Goal: Information Seeking & Learning: Learn about a topic

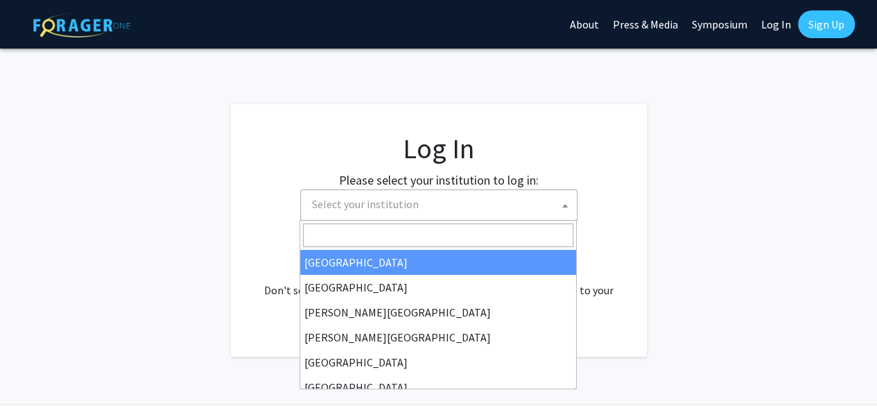
click at [481, 206] on span "Select your institution" at bounding box center [442, 204] width 270 height 28
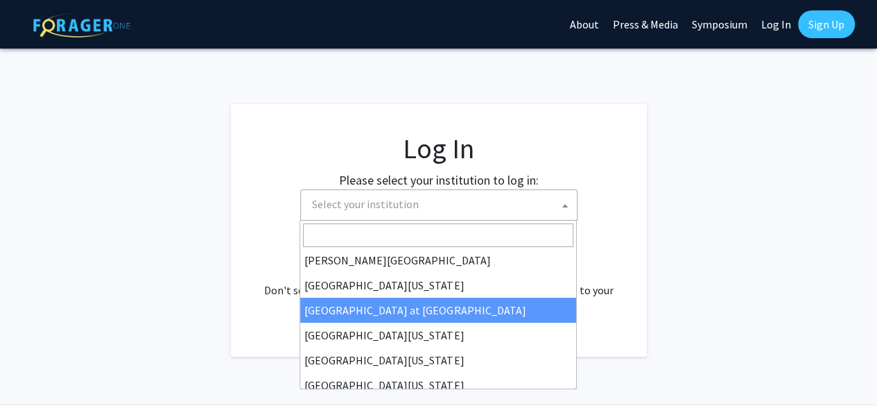
scroll to position [485, 0]
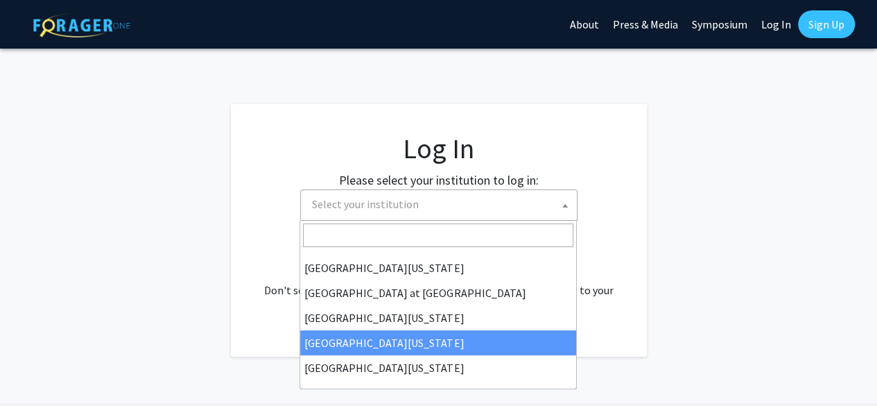
select select "31"
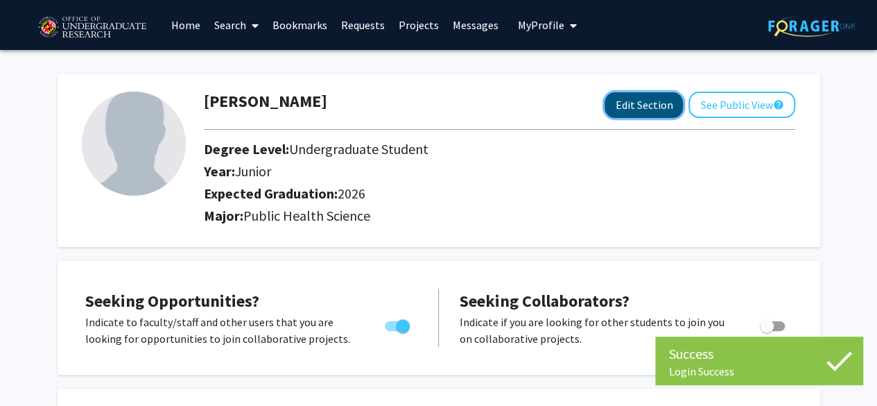
click at [645, 101] on button "Edit Section" at bounding box center [644, 105] width 78 height 26
select select "junior"
select select "2026"
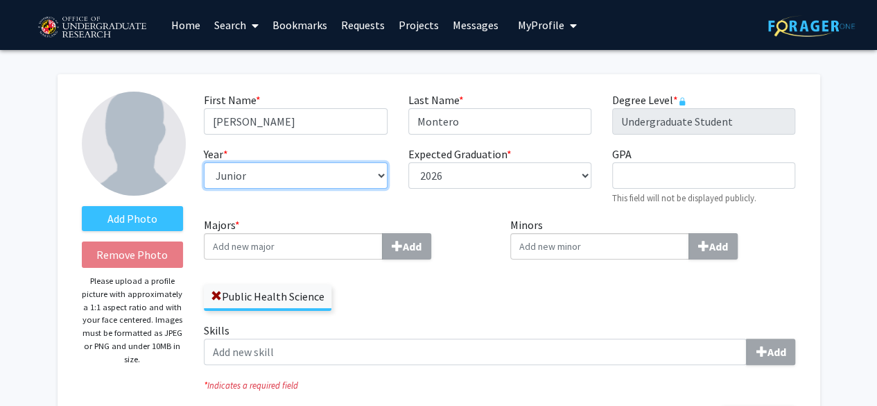
click at [345, 171] on select "--- First-year Sophomore Junior Senior Postbaccalaureate Certificate" at bounding box center [295, 175] width 183 height 26
select select "senior"
click at [204, 162] on select "--- First-year Sophomore Junior Senior Postbaccalaureate Certificate" at bounding box center [295, 175] width 183 height 26
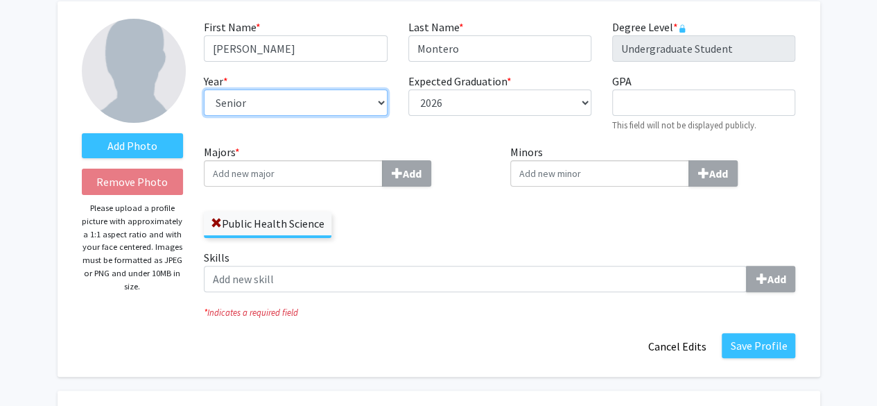
scroll to position [117, 0]
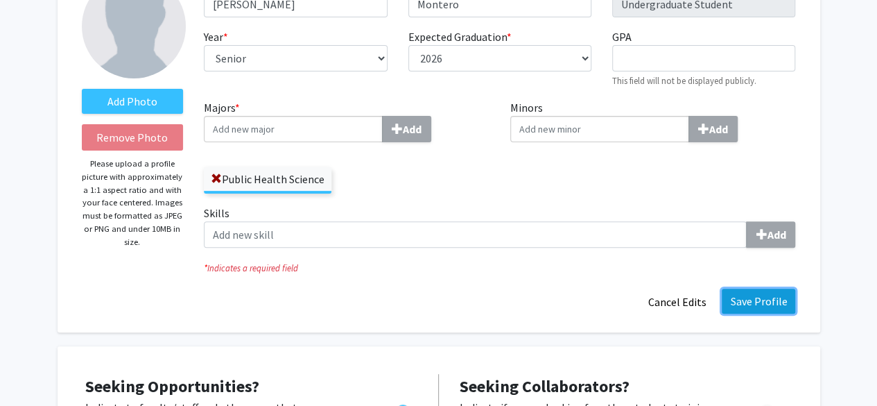
click at [739, 302] on button "Save Profile" at bounding box center [759, 300] width 74 height 25
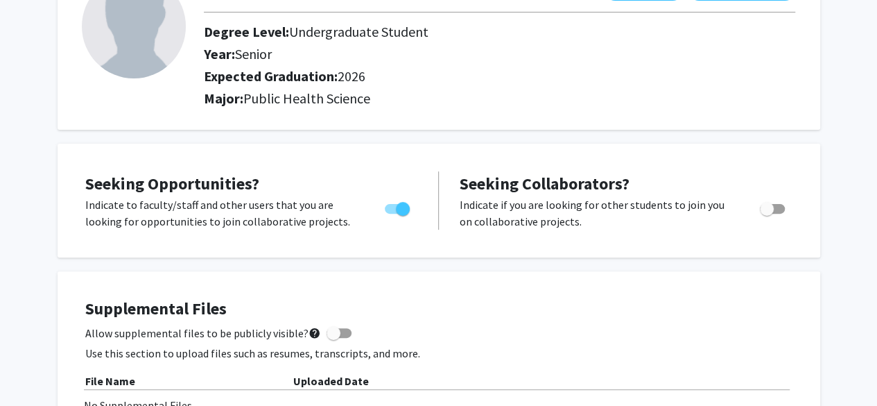
scroll to position [0, 0]
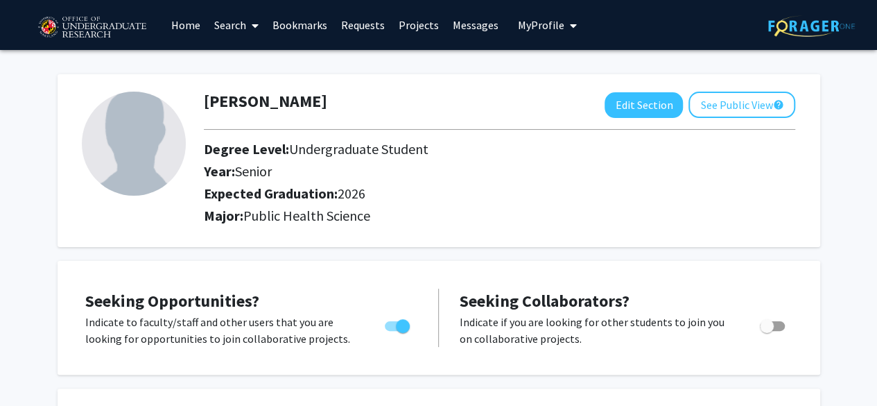
click at [201, 32] on link "Home" at bounding box center [185, 25] width 43 height 49
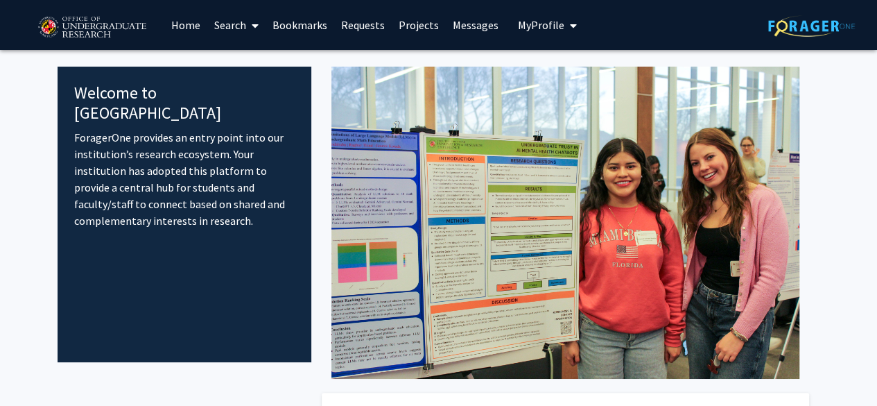
click at [240, 31] on link "Search" at bounding box center [236, 25] width 58 height 49
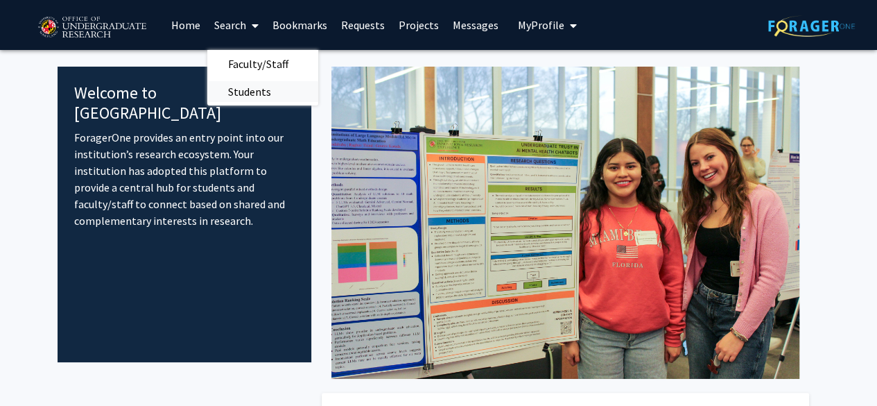
click at [262, 86] on span "Students" at bounding box center [249, 92] width 85 height 28
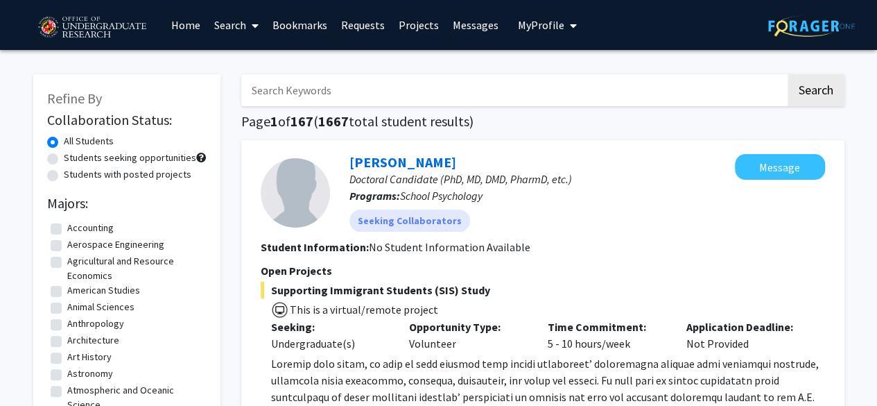
click at [250, 17] on span at bounding box center [252, 25] width 12 height 49
click at [251, 66] on span "Faculty/Staff" at bounding box center [258, 64] width 102 height 28
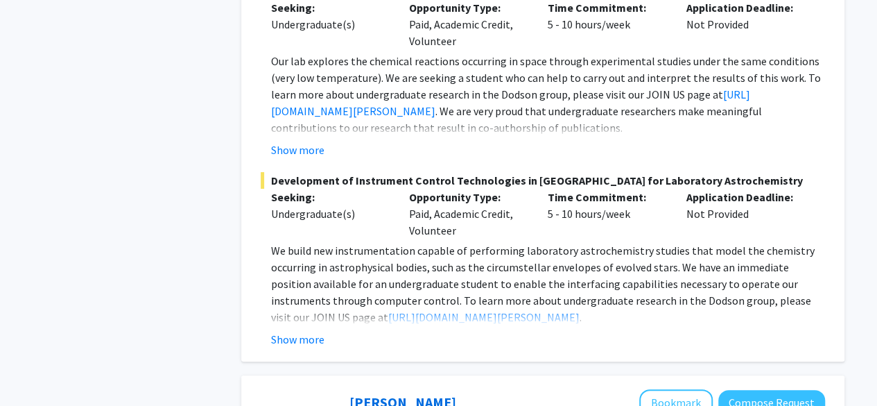
scroll to position [5276, 0]
click at [302, 330] on button "Show more" at bounding box center [297, 338] width 53 height 17
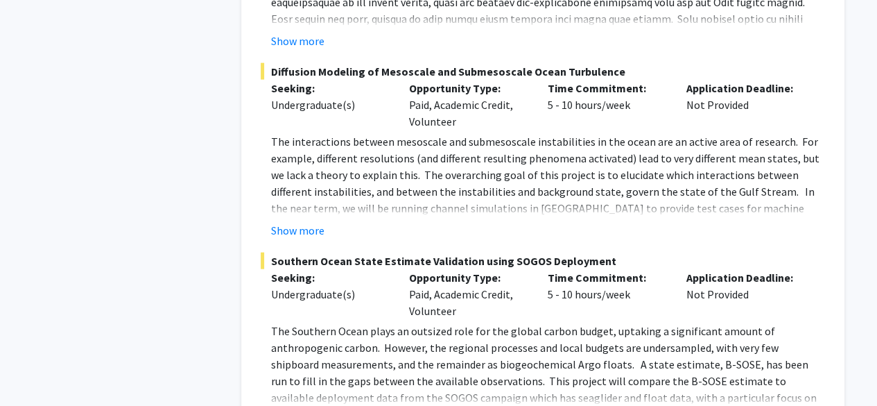
scroll to position [6933, 0]
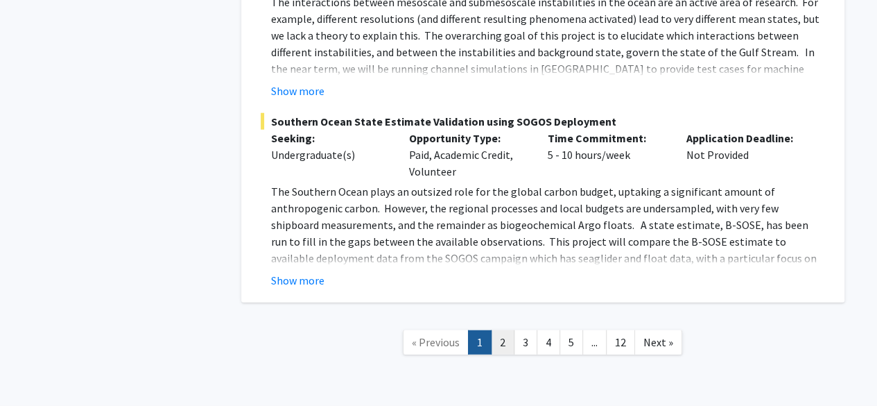
click at [508, 330] on link "2" at bounding box center [503, 342] width 24 height 24
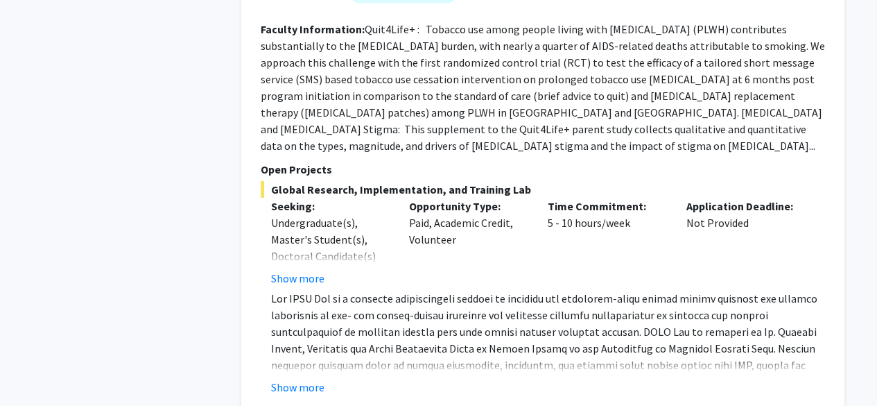
scroll to position [4947, 0]
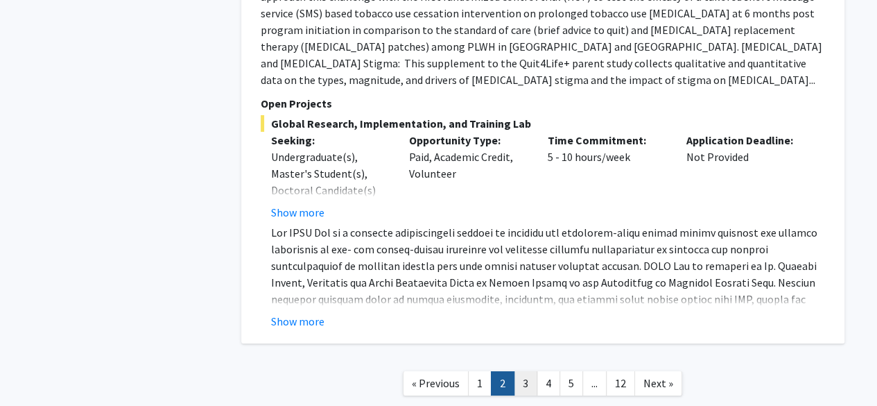
click at [526, 371] on link "3" at bounding box center [526, 383] width 24 height 24
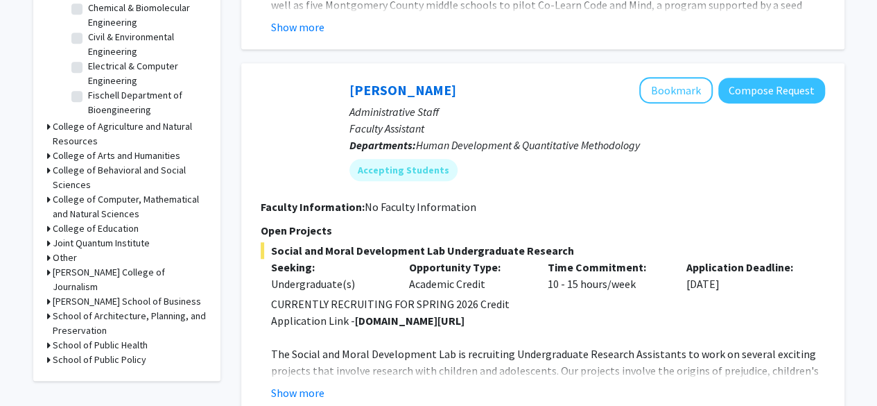
scroll to position [501, 0]
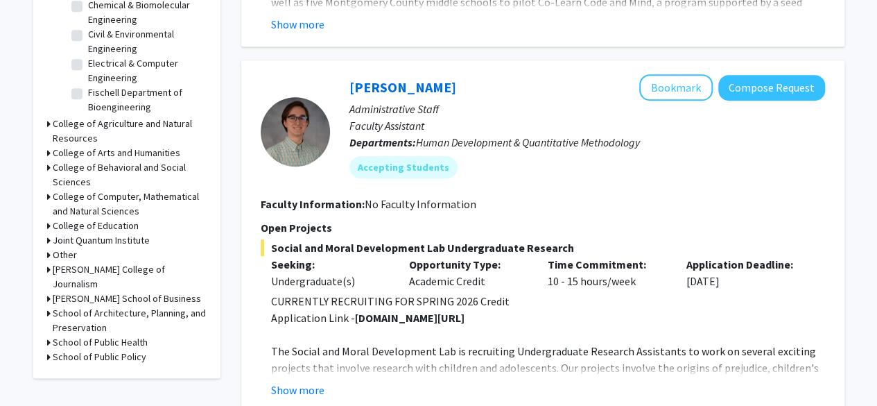
click at [99, 335] on h3 "School of Public Health" at bounding box center [100, 342] width 95 height 15
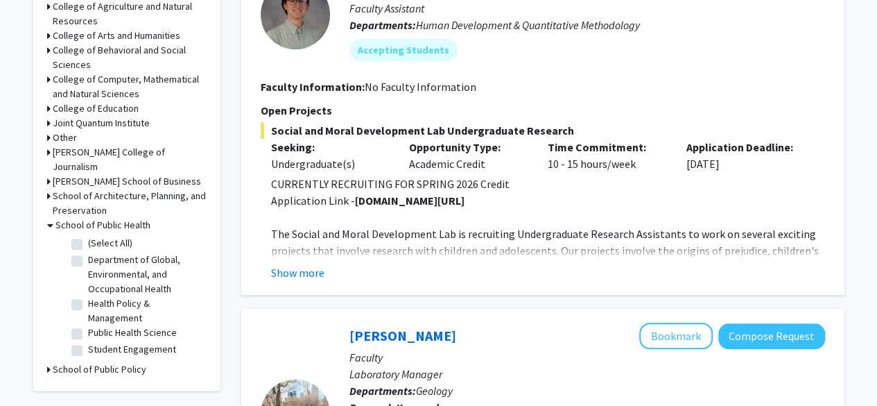
scroll to position [619, 0]
click at [111, 235] on label "(Select All)" at bounding box center [110, 242] width 44 height 15
click at [97, 235] on input "(Select All)" at bounding box center [92, 239] width 9 height 9
checkbox input "true"
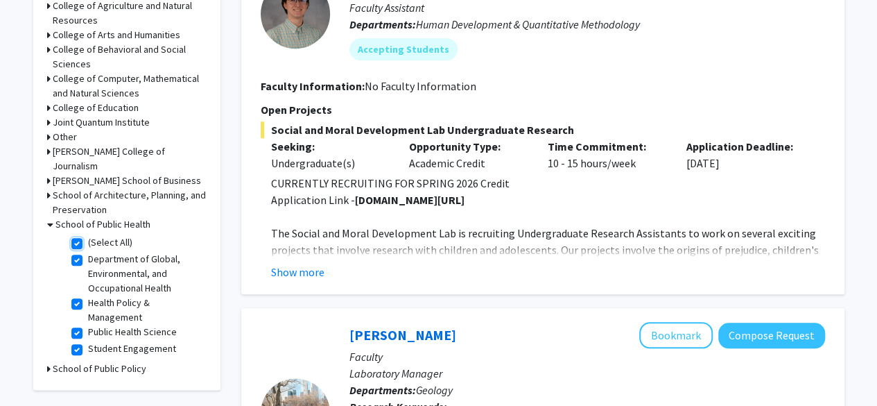
checkbox input "true"
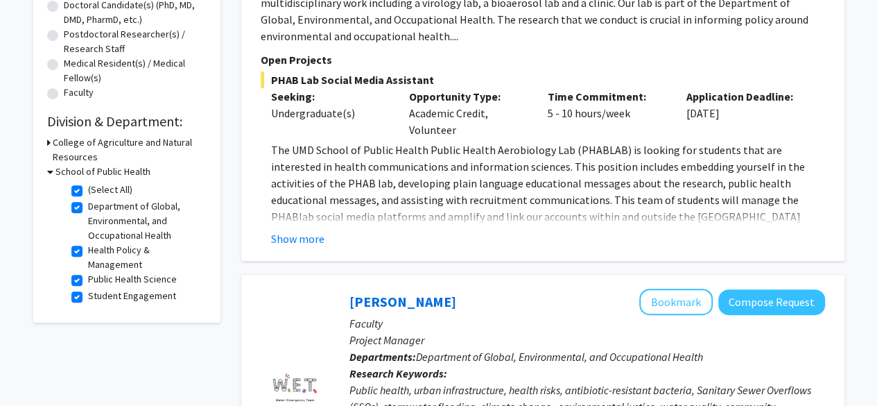
scroll to position [315, 0]
click at [94, 145] on h3 "College of Agriculture and Natural Resources" at bounding box center [130, 149] width 154 height 29
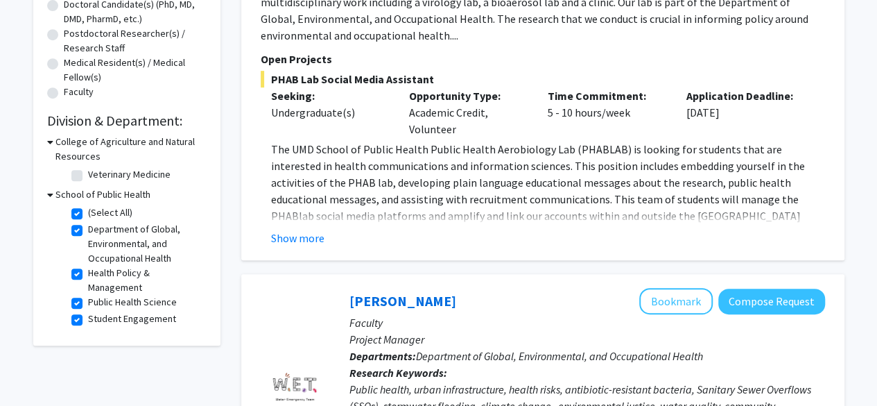
click at [94, 145] on h3 "College of Agriculture and Natural Resources" at bounding box center [130, 149] width 151 height 29
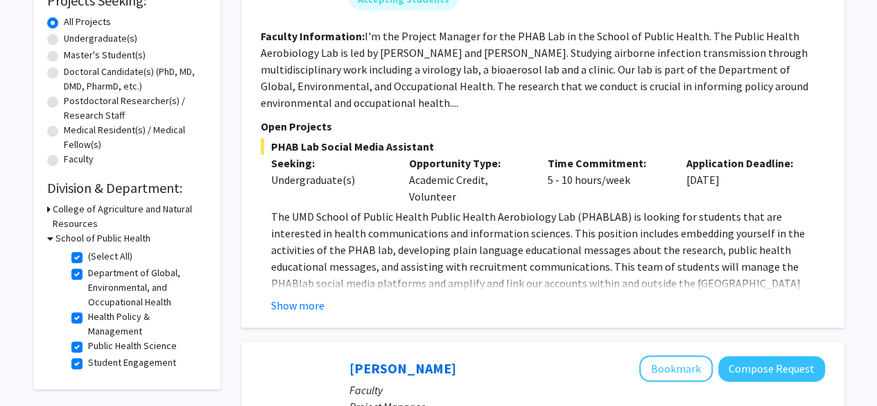
scroll to position [248, 0]
click at [312, 306] on button "Show more" at bounding box center [297, 304] width 53 height 17
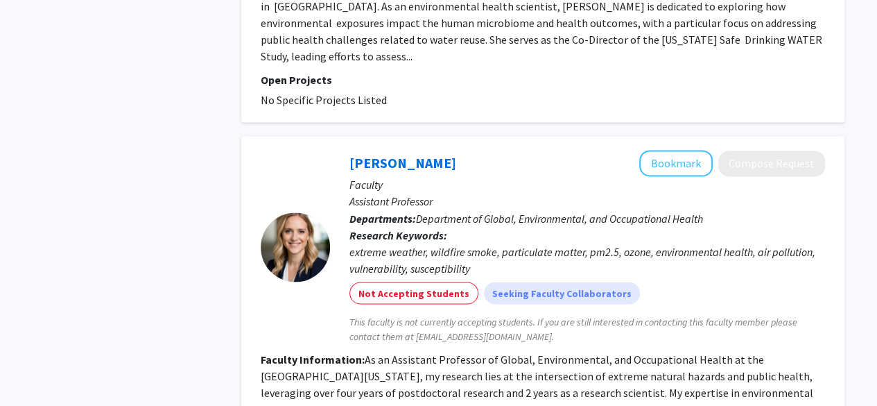
scroll to position [3913, 0]
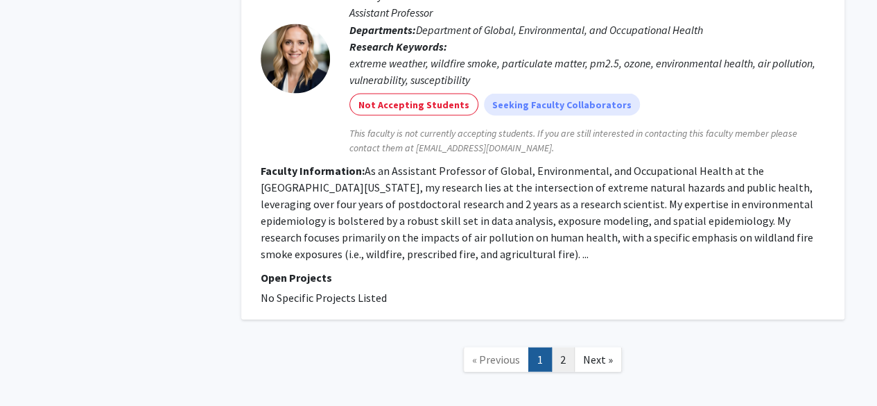
click at [556, 347] on link "2" at bounding box center [563, 359] width 24 height 24
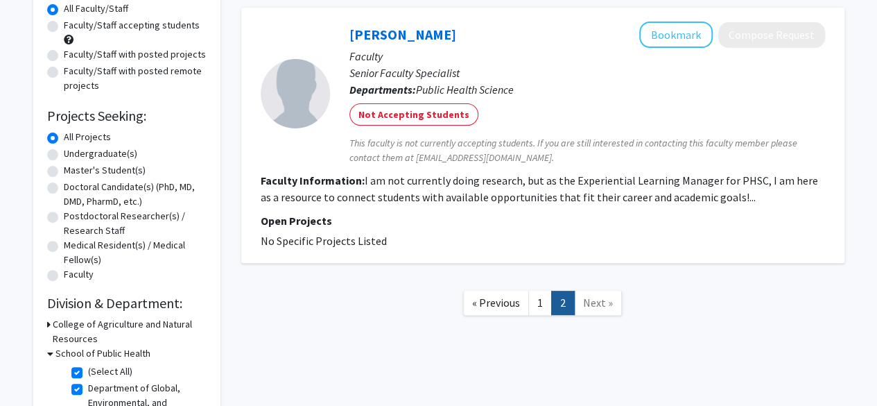
scroll to position [304, 0]
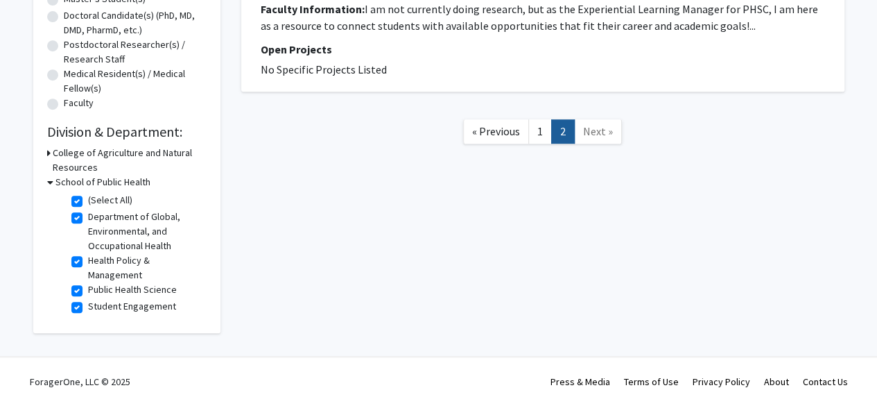
click at [91, 200] on label "(Select All)" at bounding box center [110, 200] width 44 height 15
click at [91, 200] on input "(Select All)" at bounding box center [92, 197] width 9 height 9
checkbox input "false"
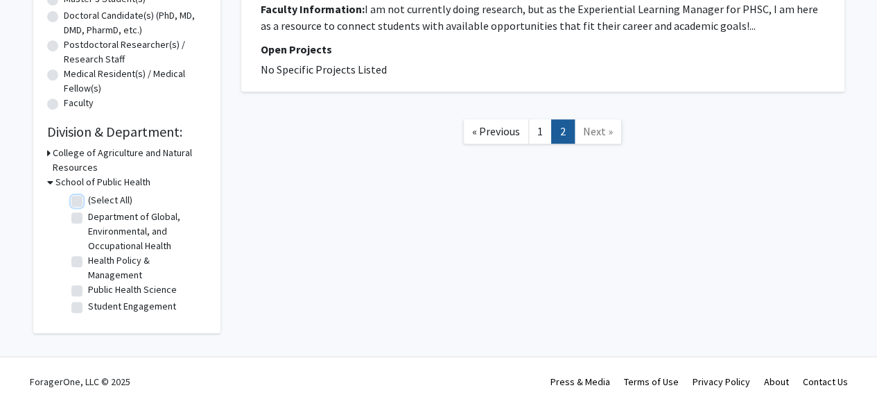
checkbox input "false"
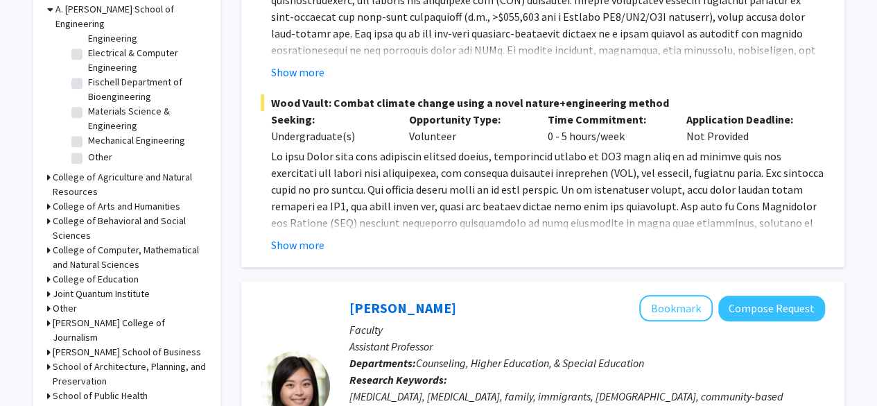
scroll to position [448, 0]
click at [135, 213] on h3 "College of Behavioral and Social Sciences" at bounding box center [130, 227] width 154 height 29
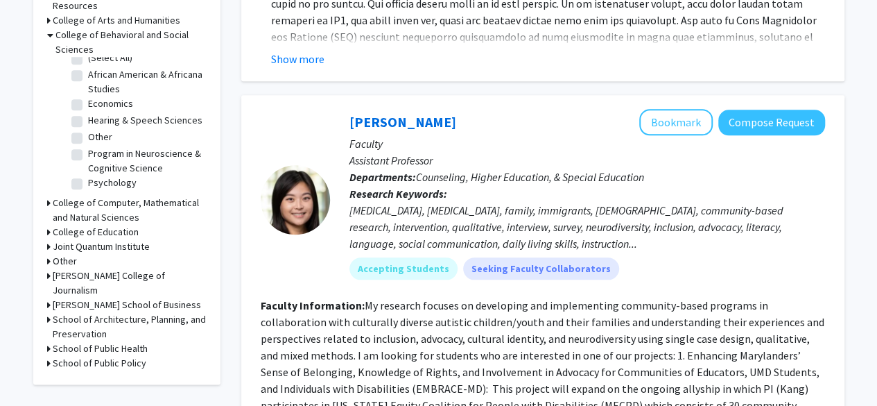
scroll to position [632, 0]
click at [133, 198] on h3 "College of Computer, Mathematical and Natural Sciences" at bounding box center [130, 210] width 154 height 29
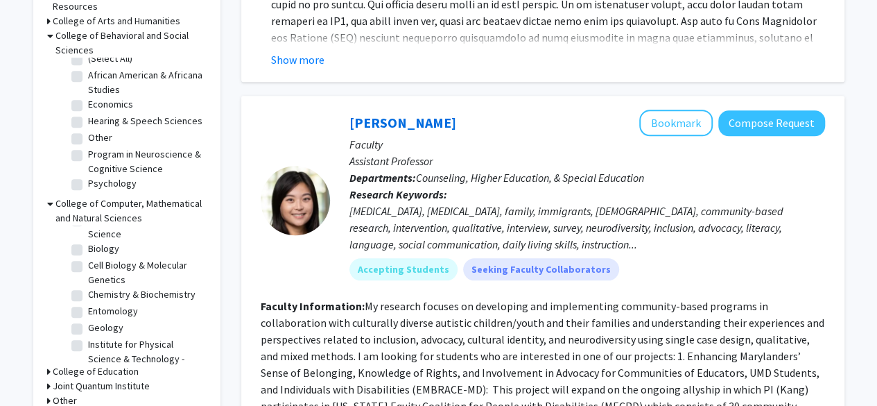
scroll to position [51, 0]
click at [126, 257] on label "Cell Biology & Molecular Genetics" at bounding box center [145, 271] width 115 height 29
click at [97, 257] on input "Cell Biology & Molecular Genetics" at bounding box center [92, 261] width 9 height 9
checkbox input "true"
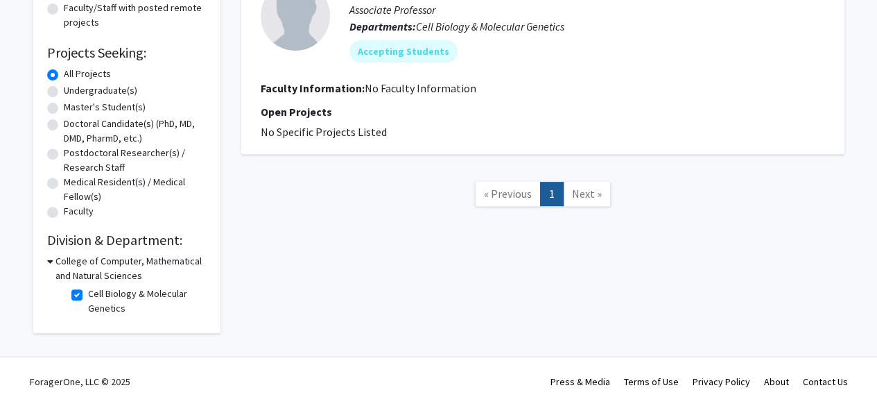
scroll to position [195, 0]
click at [88, 293] on label "Cell Biology & Molecular Genetics" at bounding box center [145, 301] width 115 height 29
click at [88, 293] on input "Cell Biology & Molecular Genetics" at bounding box center [92, 291] width 9 height 9
checkbox input "false"
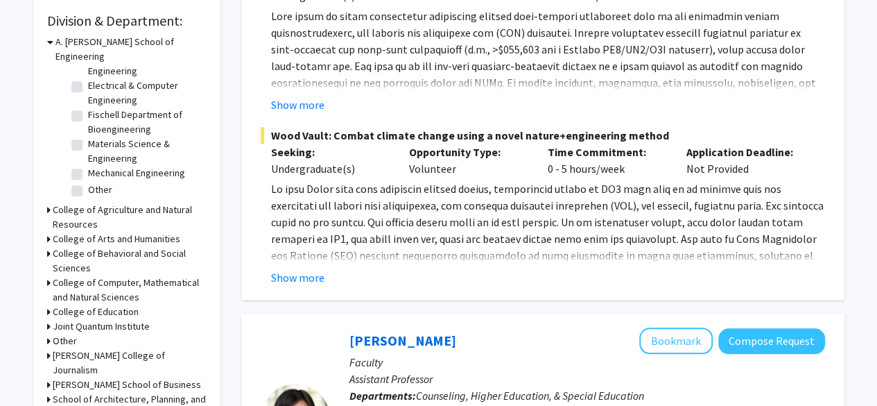
scroll to position [480, 0]
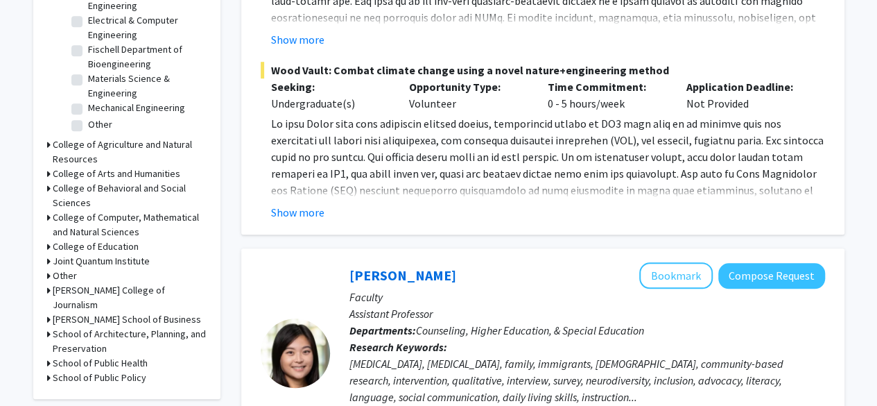
click at [150, 212] on h3 "College of Computer, Mathematical and Natural Sciences" at bounding box center [130, 224] width 154 height 29
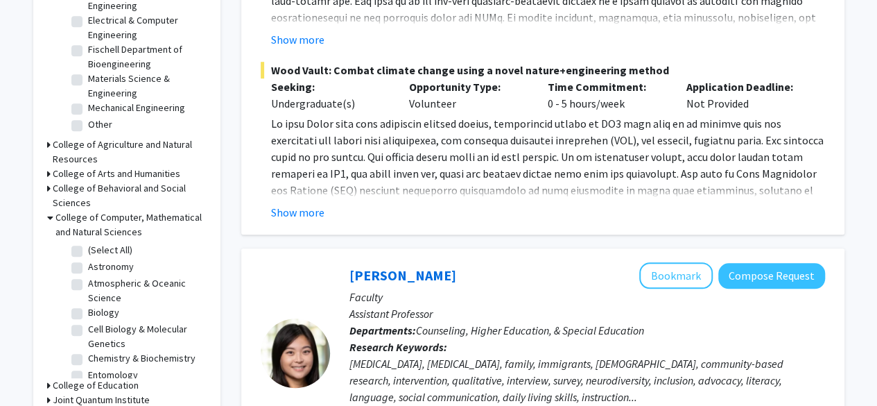
click at [114, 243] on label "(Select All)" at bounding box center [110, 250] width 44 height 15
click at [97, 243] on input "(Select All)" at bounding box center [92, 247] width 9 height 9
checkbox input "true"
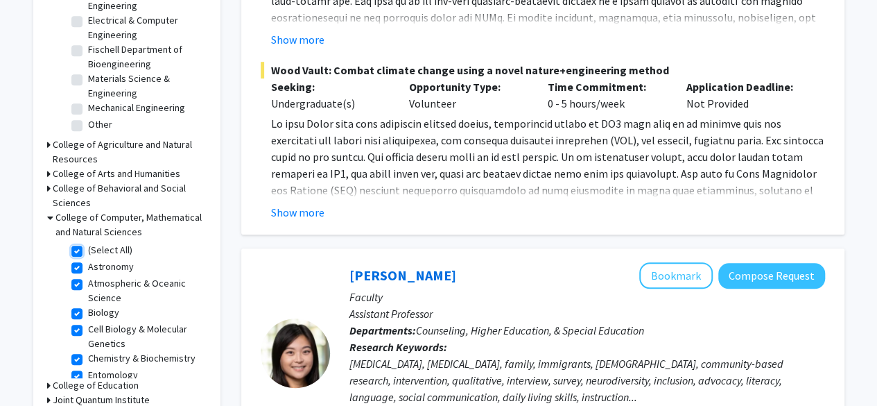
checkbox input "true"
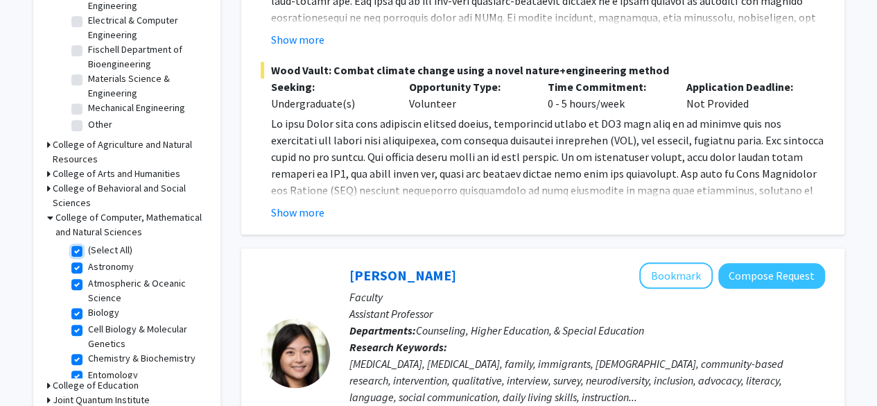
checkbox input "true"
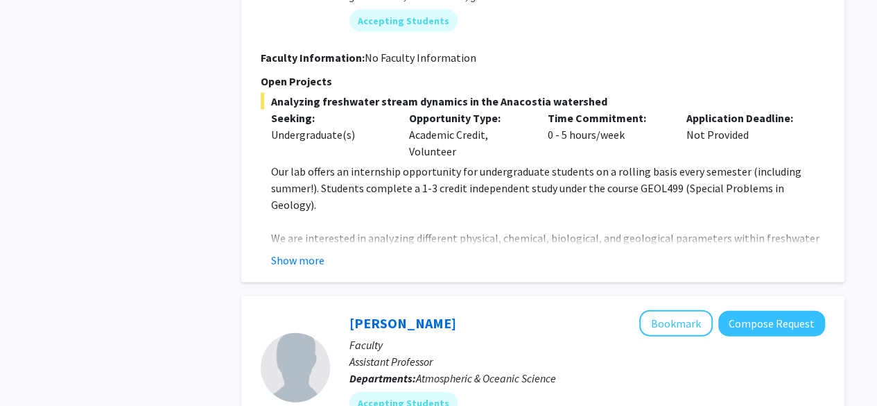
scroll to position [1404, 0]
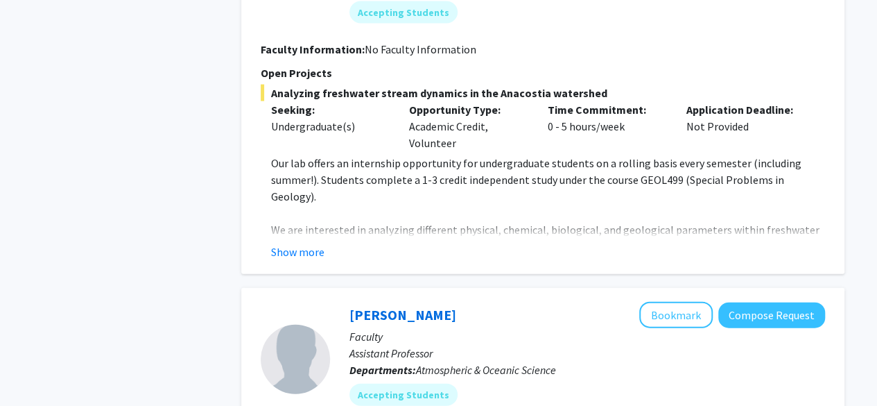
click at [302, 243] on div "[PERSON_NAME] Bookmark Compose Request Faculty Laboratory Manager Departments: …" at bounding box center [542, 56] width 603 height 435
click at [294, 243] on button "Show more" at bounding box center [297, 251] width 53 height 17
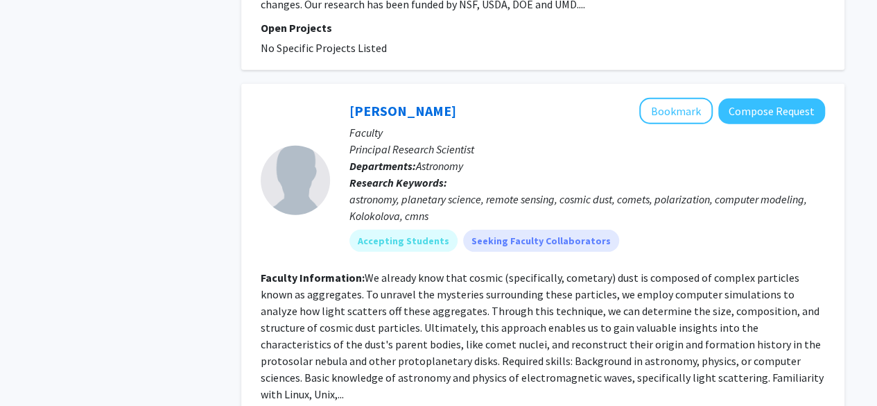
scroll to position [4675, 0]
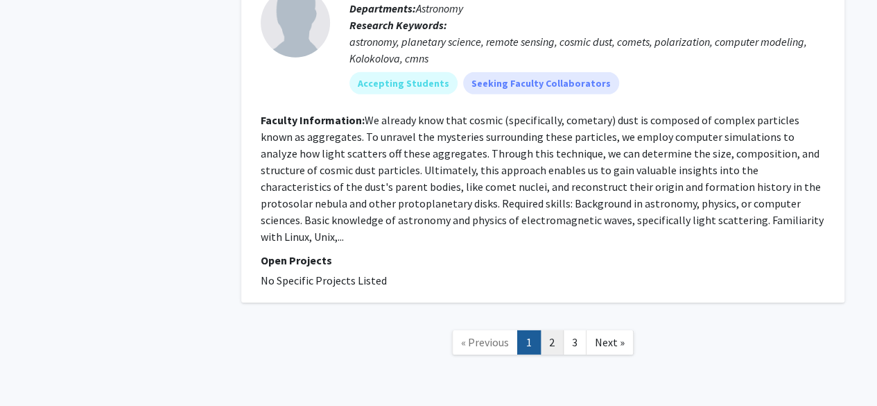
click at [560, 330] on link "2" at bounding box center [552, 342] width 24 height 24
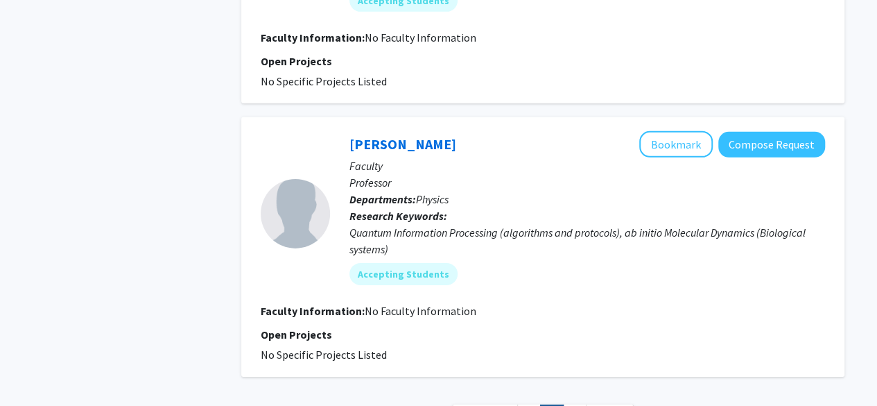
scroll to position [2257, 0]
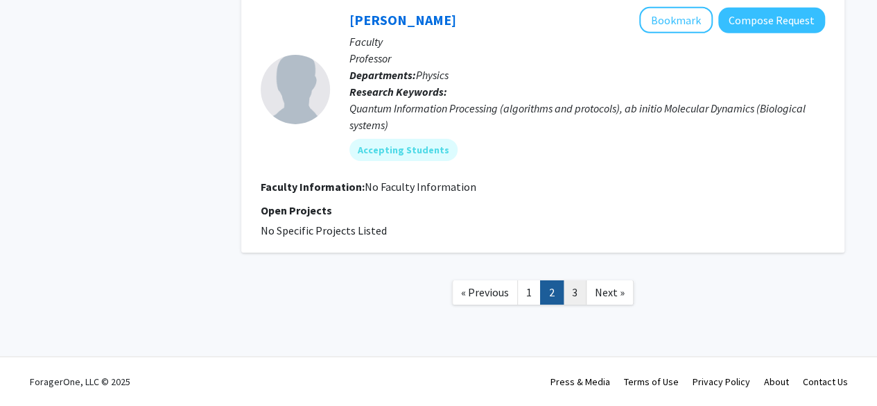
click at [571, 291] on link "3" at bounding box center [575, 292] width 24 height 24
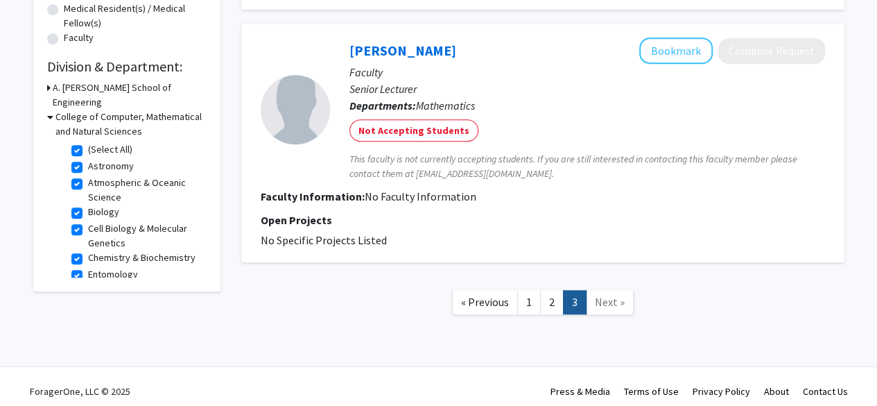
scroll to position [379, 0]
